Goal: Navigation & Orientation: Understand site structure

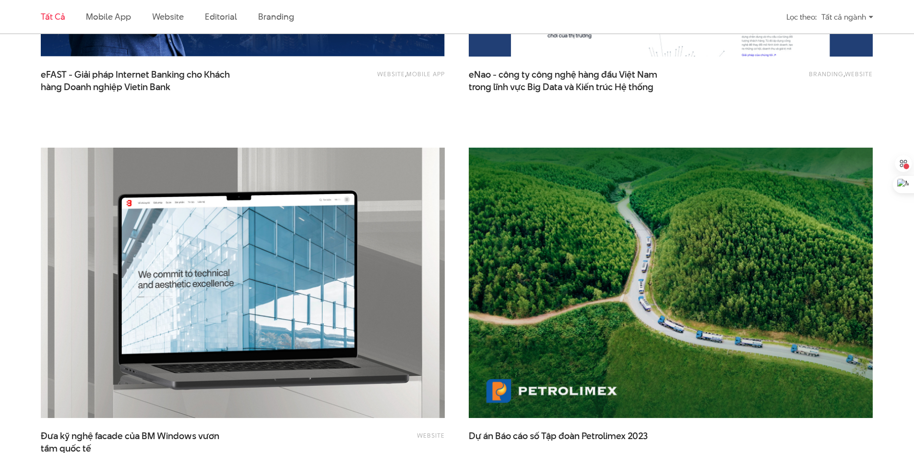
scroll to position [1678, 0]
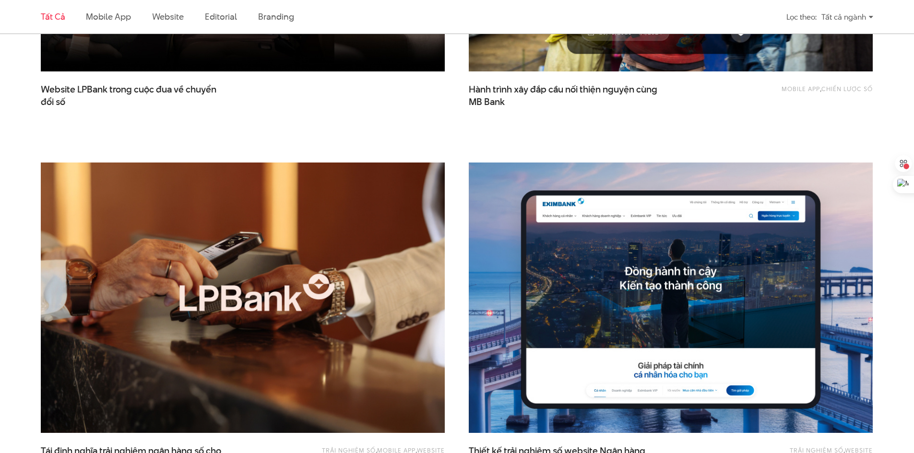
scroll to position [671, 0]
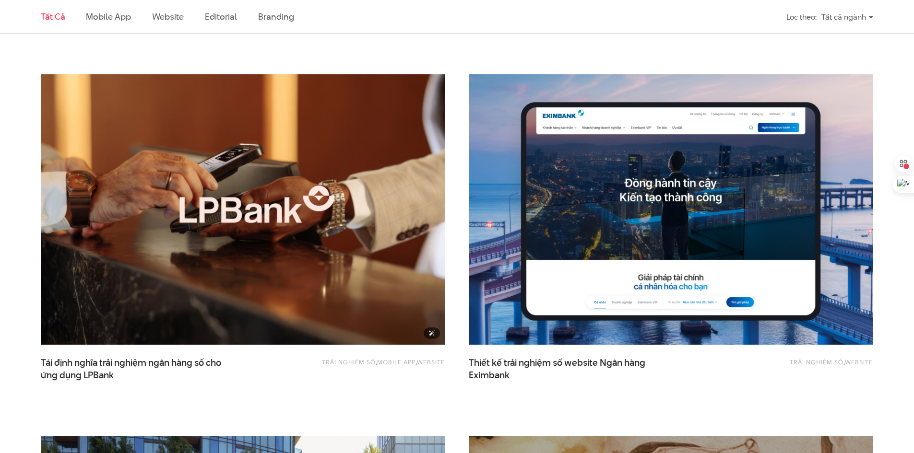
click at [367, 192] on img at bounding box center [243, 210] width 444 height 298
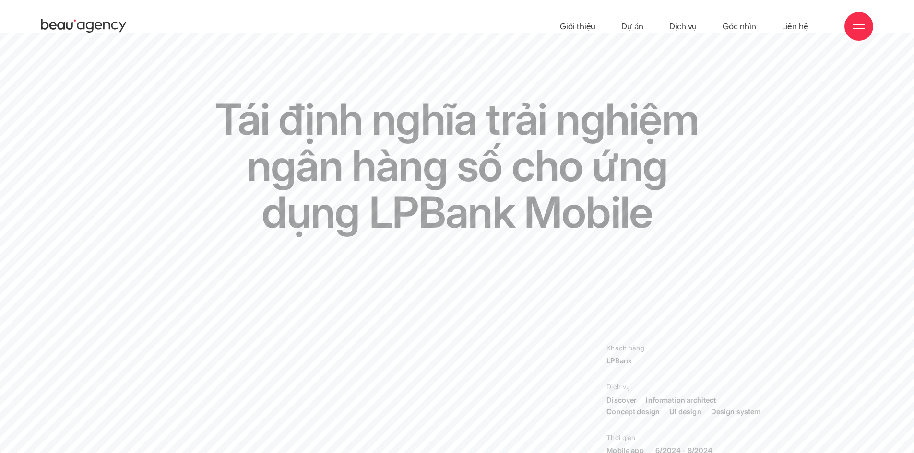
click at [148, 102] on div "Tái định nghĩa trải nghiệm ngân hàng số cho ứng dụng LPBank Mobile" at bounding box center [456, 216] width 803 height 241
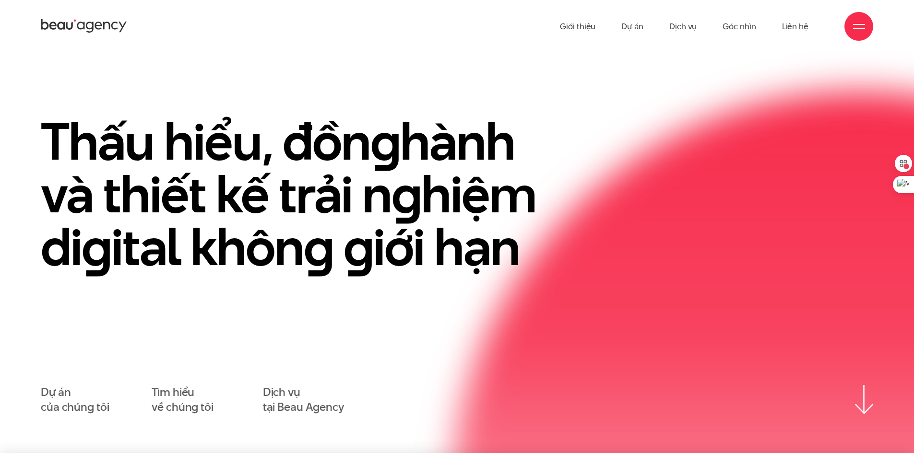
click at [148, 115] on h1 "Thấu hiểu, đồn g hành và thiết kế trải n g hiệm di g ital khôn g g iới hạn" at bounding box center [305, 194] width 528 height 158
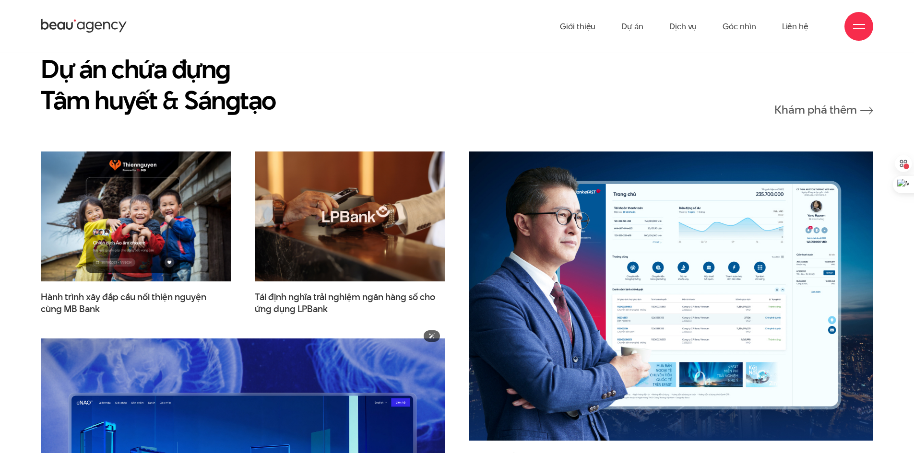
scroll to position [1151, 0]
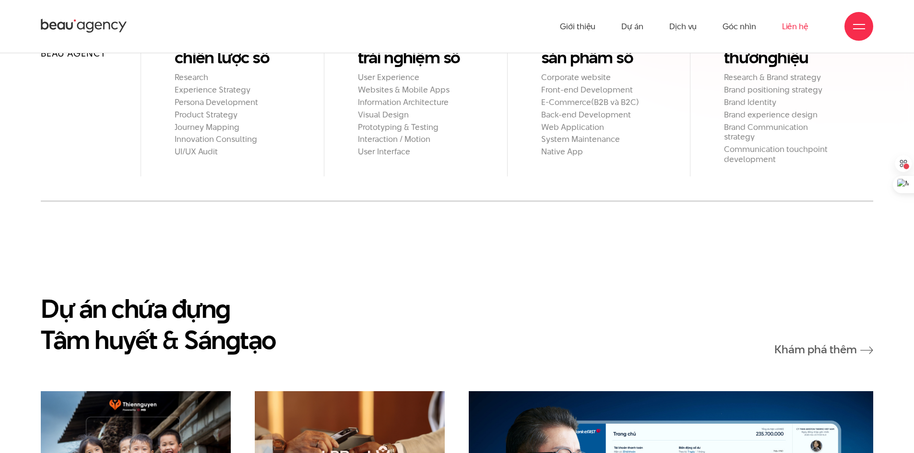
click at [803, 24] on link "Liên hệ" at bounding box center [795, 26] width 26 height 53
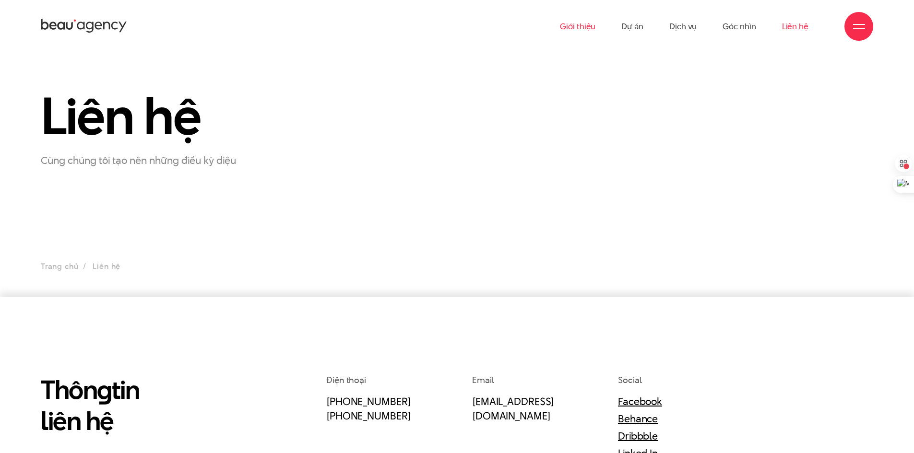
click at [585, 26] on link "Giới thiệu" at bounding box center [577, 26] width 35 height 53
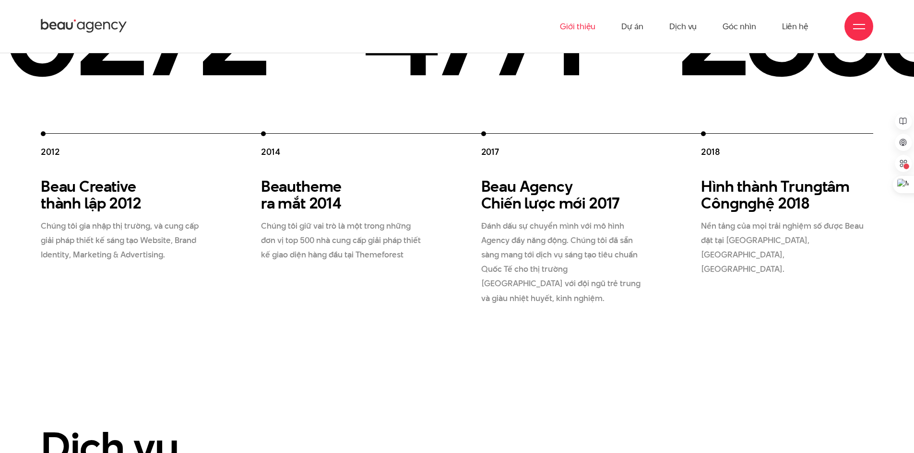
scroll to position [1631, 0]
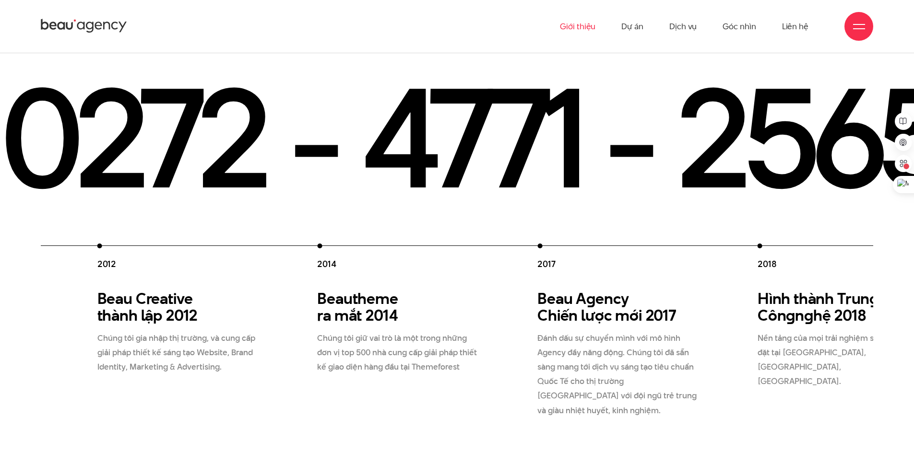
drag, startPoint x: 377, startPoint y: 246, endPoint x: 675, endPoint y: 232, distance: 297.7
click at [674, 244] on div "2012 Beau Creative thành lập 2012 Chúng tôi gia nhập thị trường, và cung cấp gi…" at bounding box center [647, 331] width 1100 height 174
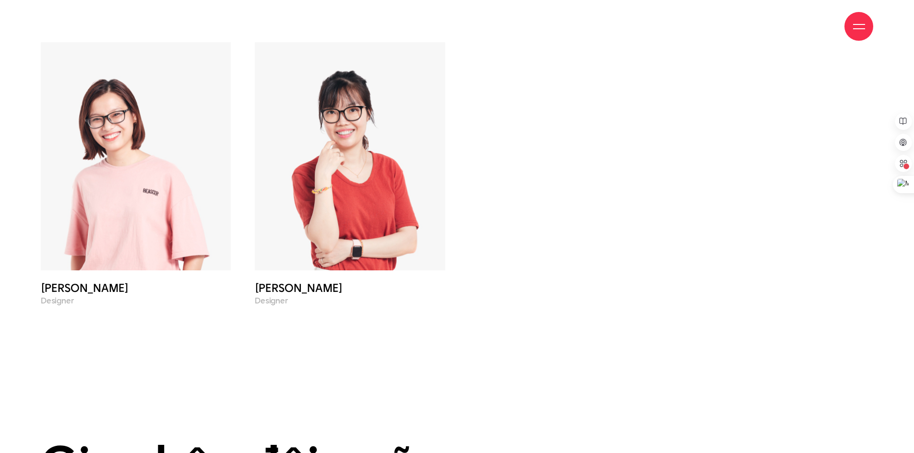
scroll to position [4124, 0]
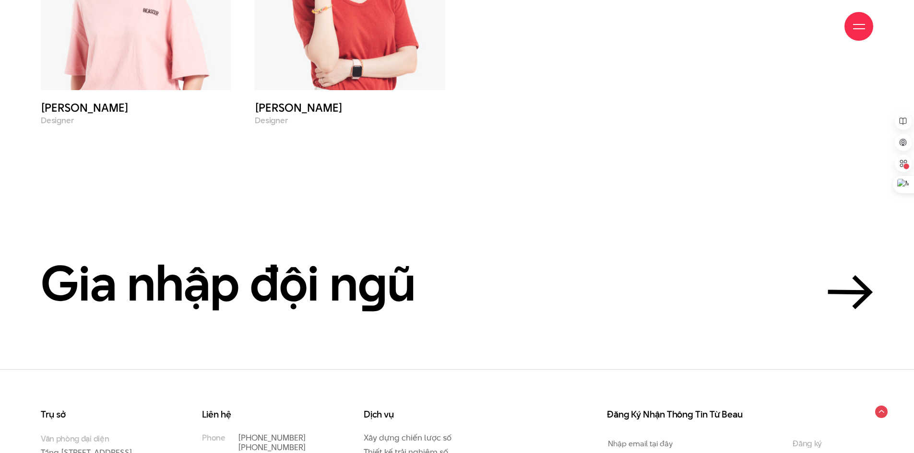
scroll to position [4391, 0]
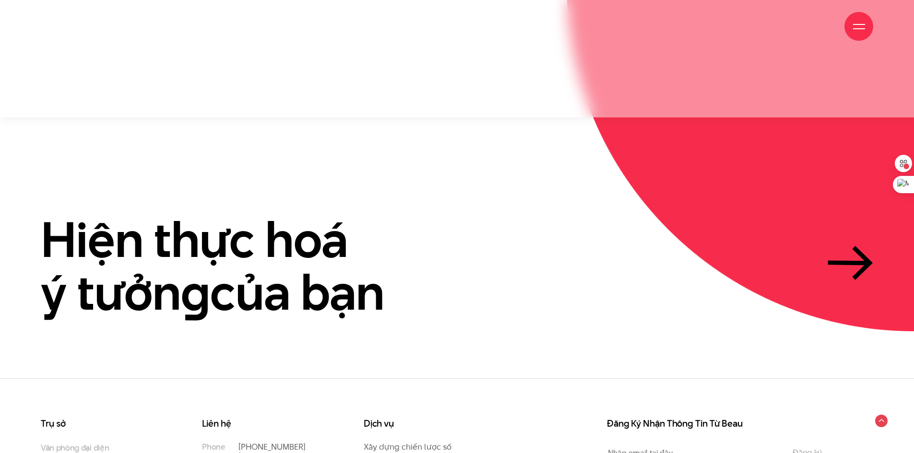
scroll to position [2849, 0]
